Goal: Obtain resource: Download file/media

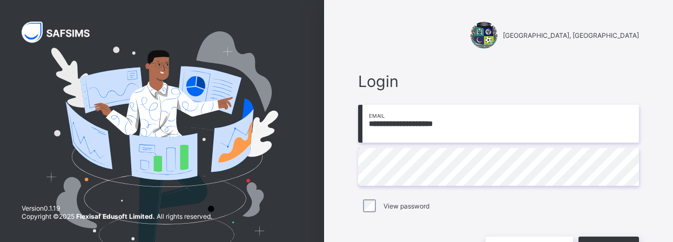
scroll to position [69, 0]
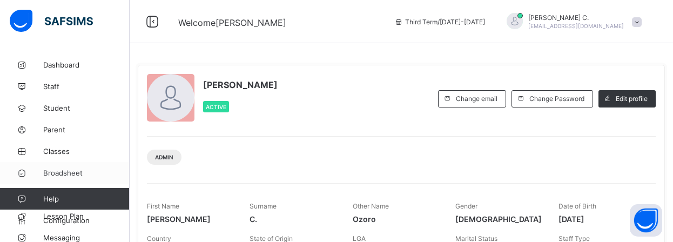
click at [72, 171] on span "Broadsheet" at bounding box center [86, 173] width 86 height 9
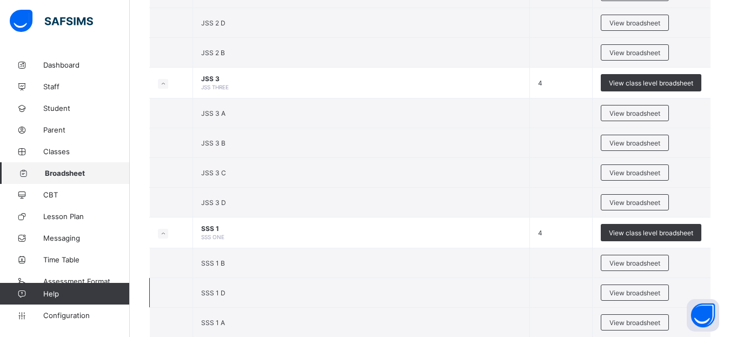
scroll to position [1135, 0]
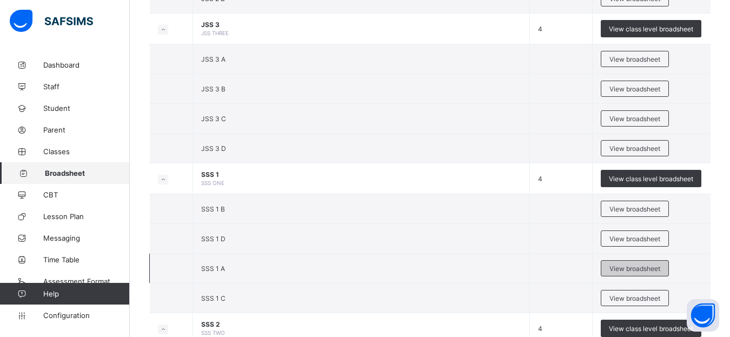
click at [619, 242] on span "View broadsheet" at bounding box center [634, 268] width 51 height 8
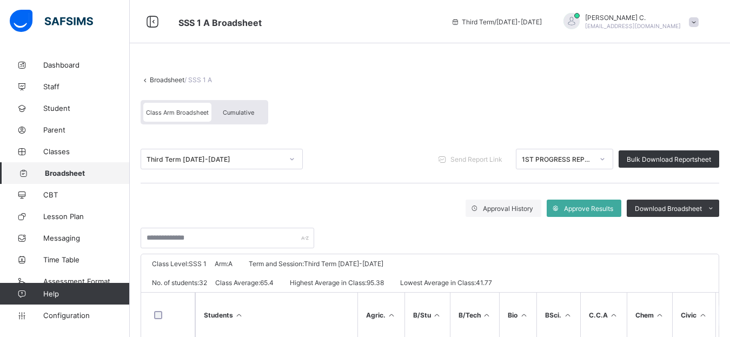
click at [605, 162] on icon at bounding box center [602, 159] width 6 height 11
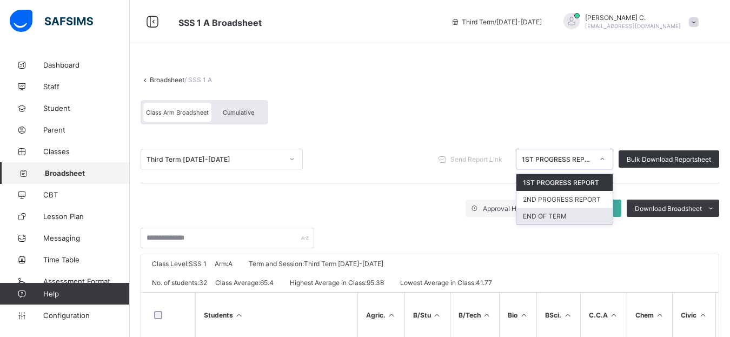
click at [549, 214] on div "END OF TERM" at bounding box center [564, 216] width 96 height 17
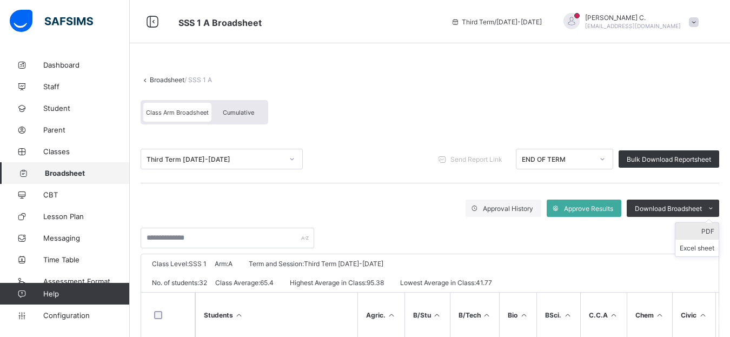
click at [673, 230] on li "PDF" at bounding box center [696, 231] width 43 height 17
click at [61, 175] on span "Broadsheet" at bounding box center [87, 173] width 85 height 9
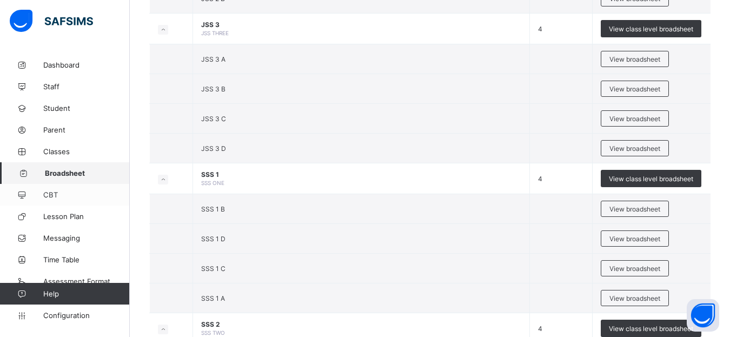
scroll to position [1189, 0]
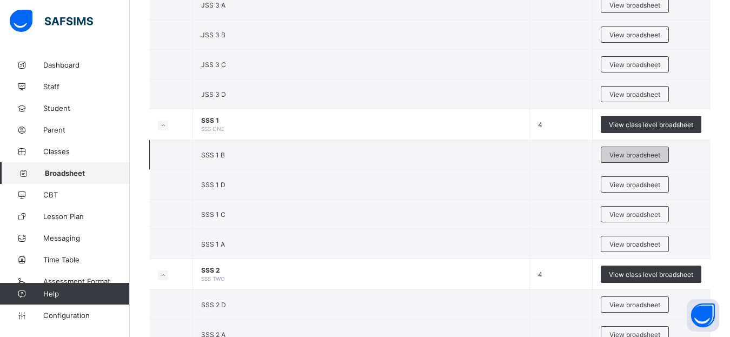
click at [656, 158] on span "View broadsheet" at bounding box center [634, 155] width 51 height 8
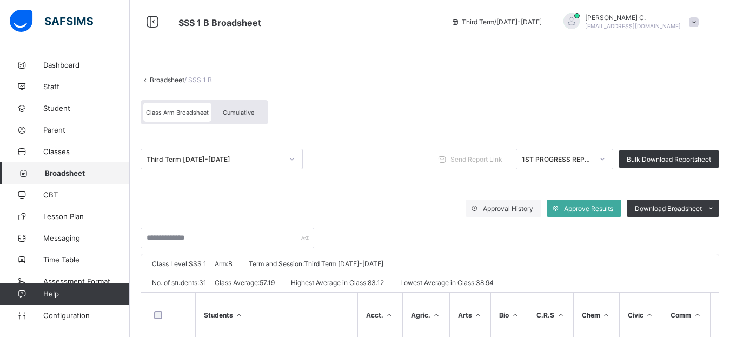
click at [605, 160] on icon at bounding box center [602, 159] width 6 height 11
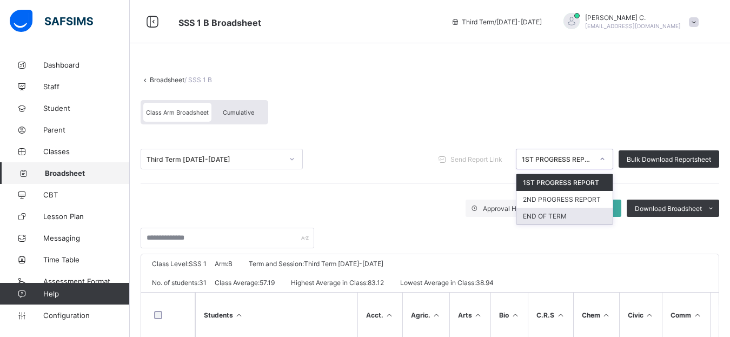
click at [570, 216] on div "END OF TERM" at bounding box center [564, 216] width 96 height 17
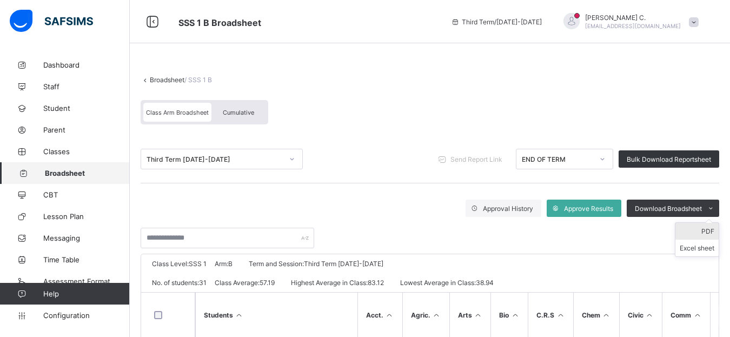
click at [673, 231] on li "PDF" at bounding box center [696, 231] width 43 height 17
click at [58, 177] on link "Broadsheet" at bounding box center [65, 173] width 130 height 22
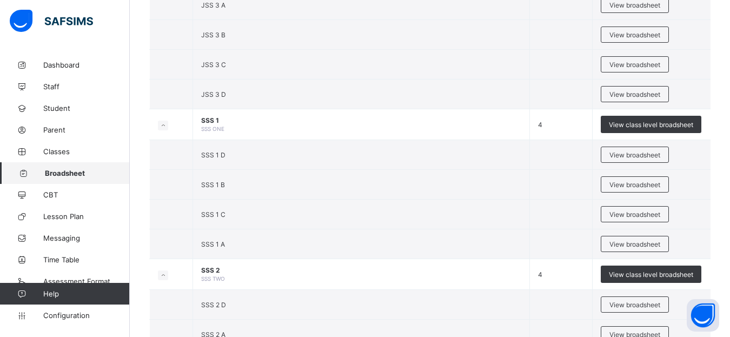
scroll to position [1243, 0]
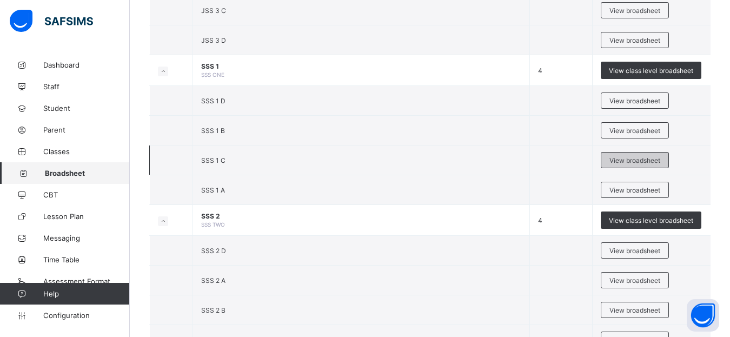
click at [653, 160] on span "View broadsheet" at bounding box center [634, 160] width 51 height 8
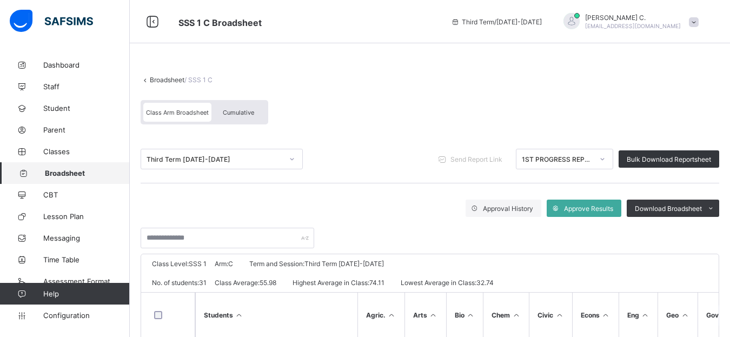
click at [605, 160] on icon at bounding box center [602, 159] width 6 height 11
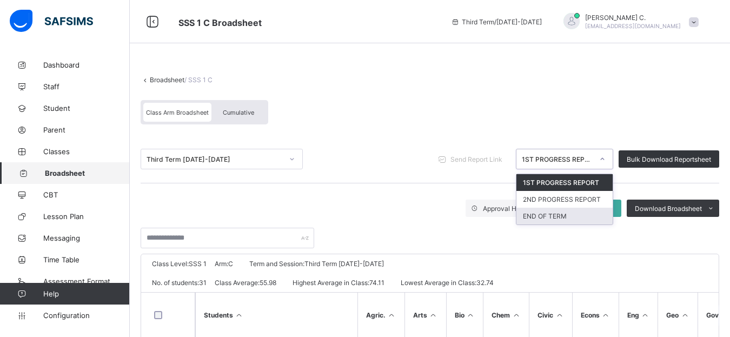
click at [562, 215] on div "END OF TERM" at bounding box center [564, 216] width 96 height 17
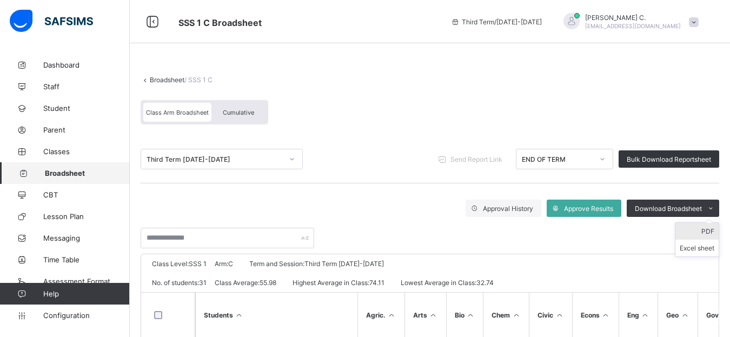
click at [673, 230] on li "PDF" at bounding box center [696, 231] width 43 height 17
click at [74, 175] on span "Broadsheet" at bounding box center [87, 173] width 85 height 9
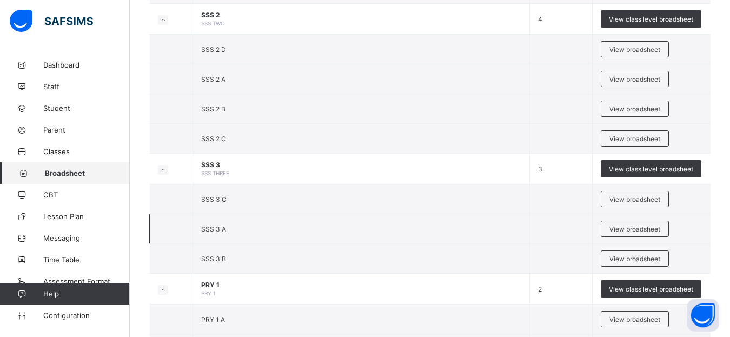
scroll to position [1390, 0]
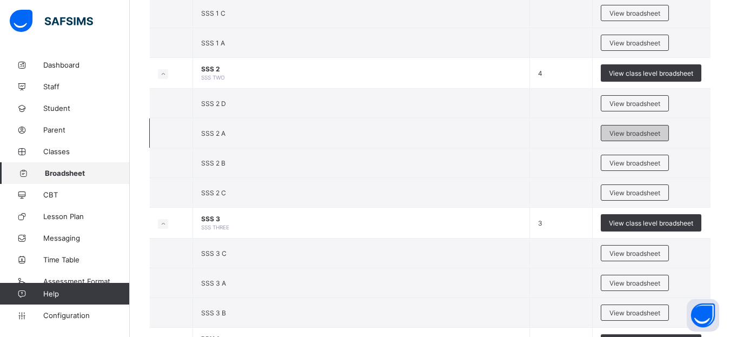
click at [656, 128] on div "View broadsheet" at bounding box center [635, 133] width 68 height 16
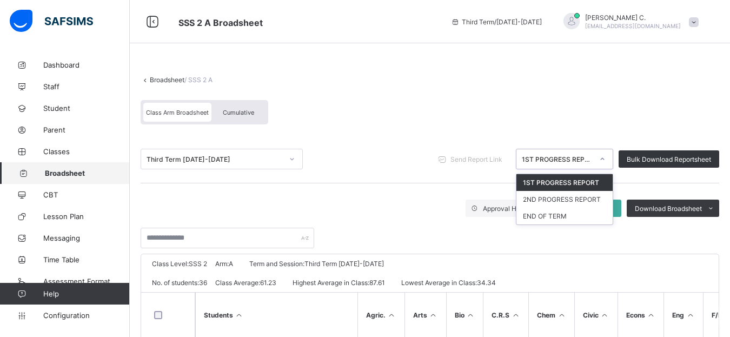
click at [605, 162] on icon at bounding box center [602, 159] width 6 height 11
click at [567, 213] on div "END OF TERM" at bounding box center [564, 216] width 96 height 17
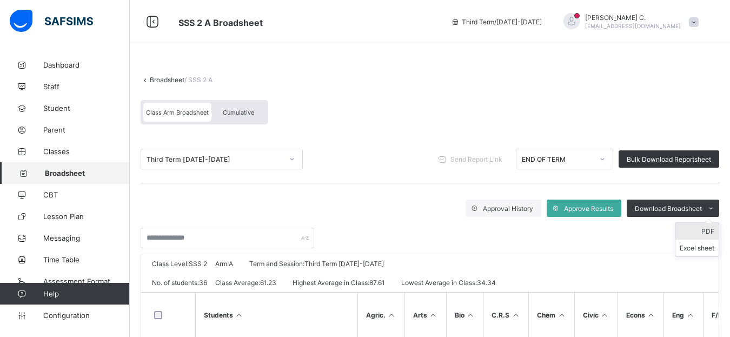
click at [673, 229] on li "PDF" at bounding box center [696, 231] width 43 height 17
click at [78, 179] on link "Broadsheet" at bounding box center [65, 173] width 130 height 22
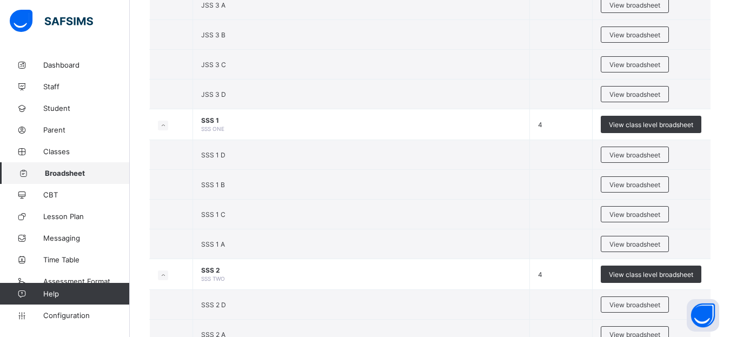
scroll to position [1498, 0]
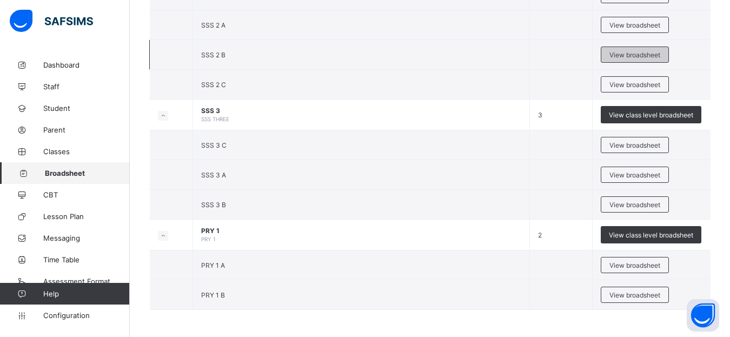
click at [636, 53] on span "View broadsheet" at bounding box center [634, 55] width 51 height 8
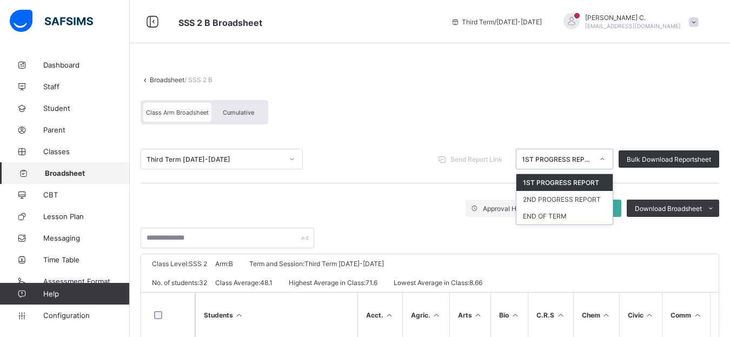
click at [605, 162] on icon at bounding box center [602, 159] width 6 height 11
click at [561, 214] on div "END OF TERM" at bounding box center [564, 216] width 96 height 17
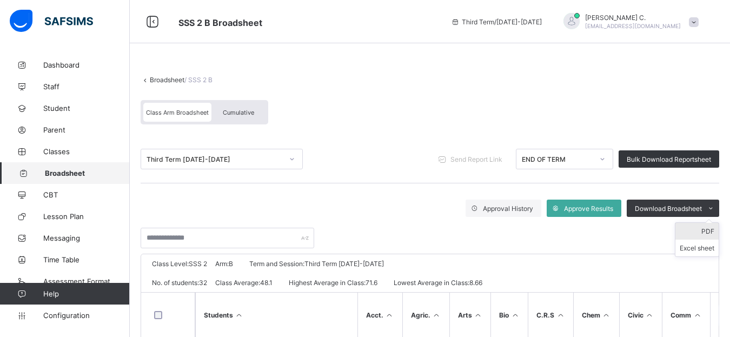
click at [673, 231] on li "PDF" at bounding box center [696, 231] width 43 height 17
click at [65, 173] on span "Broadsheet" at bounding box center [87, 173] width 85 height 9
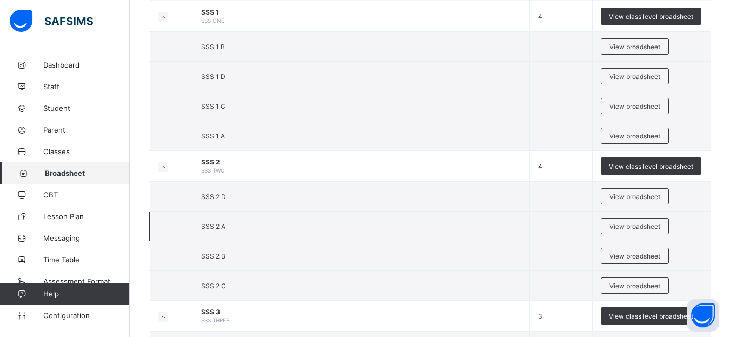
scroll to position [1405, 0]
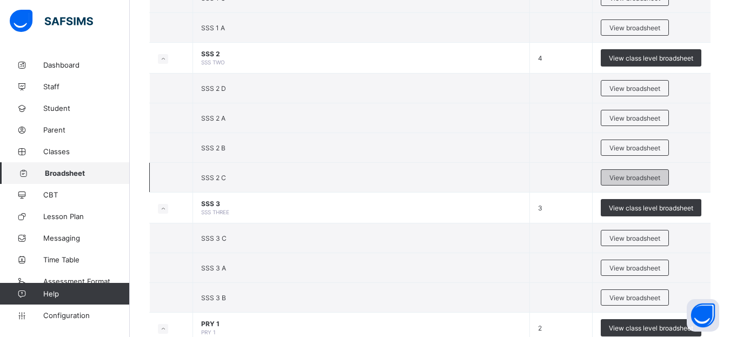
click at [623, 181] on span "View broadsheet" at bounding box center [634, 178] width 51 height 8
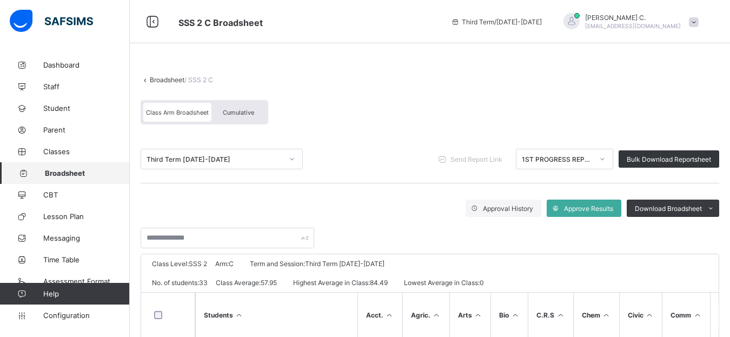
click at [605, 159] on icon at bounding box center [602, 159] width 6 height 11
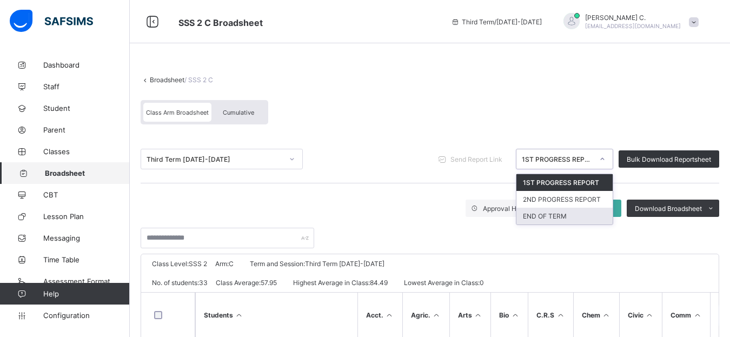
click at [543, 217] on div "END OF TERM" at bounding box center [564, 216] width 96 height 17
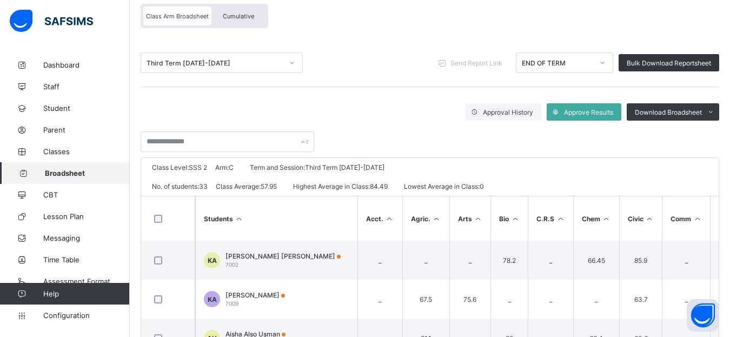
scroll to position [98, 0]
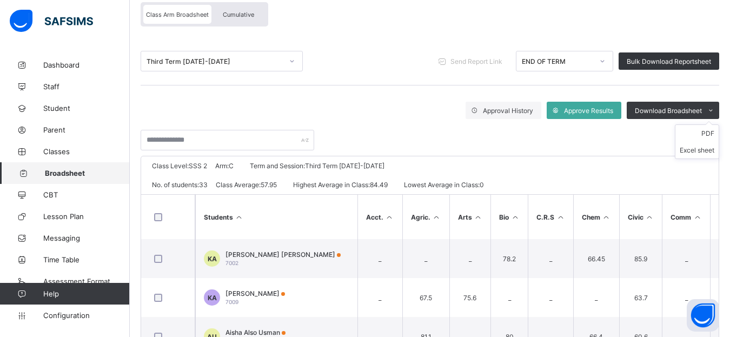
click at [673, 130] on ul "PDF Excel sheet" at bounding box center [697, 141] width 44 height 35
click at [673, 132] on li "PDF" at bounding box center [696, 133] width 43 height 17
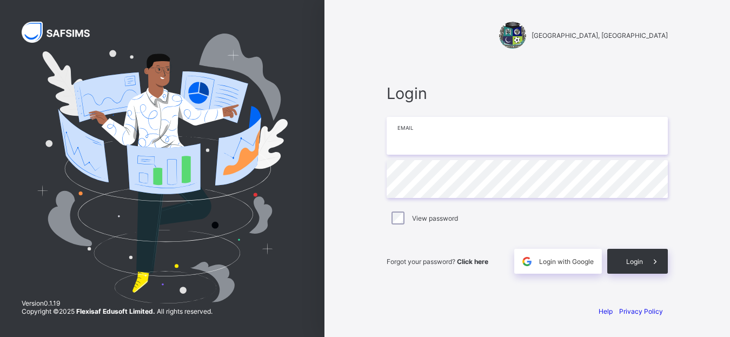
type input "**********"
